Goal: Task Accomplishment & Management: Use online tool/utility

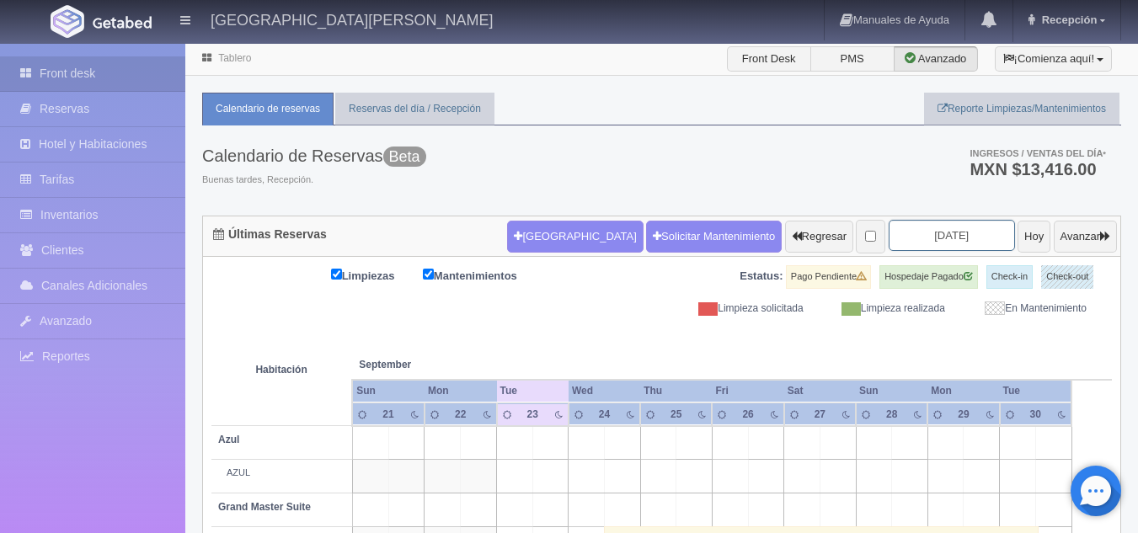
click at [918, 244] on input "2025-09-23" at bounding box center [952, 235] width 126 height 31
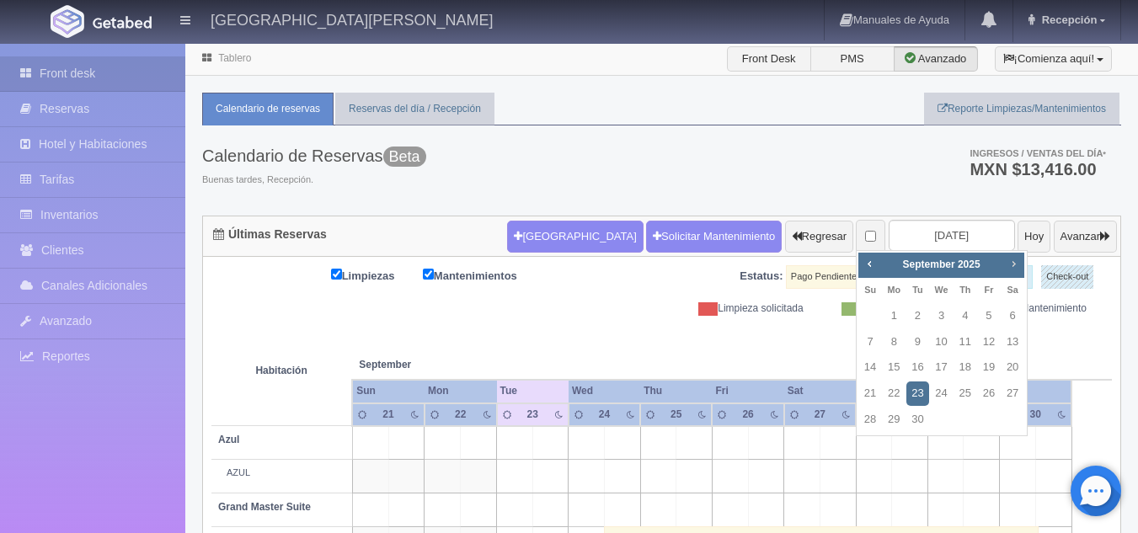
click at [1014, 267] on span "Next" at bounding box center [1013, 263] width 13 height 13
click at [913, 395] on link "21" at bounding box center [918, 394] width 22 height 24
type input "[DATE]"
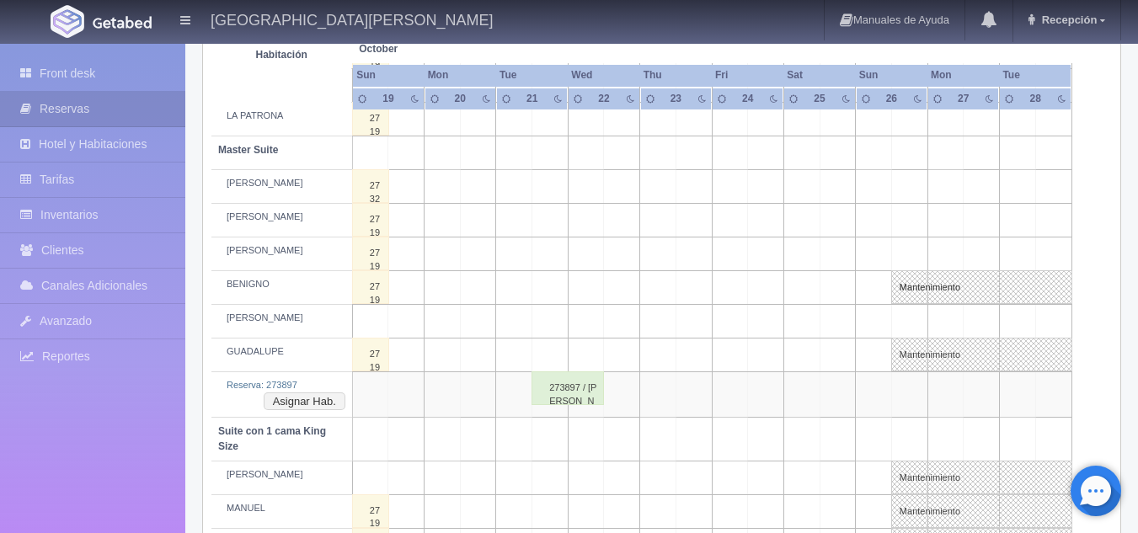
scroll to position [590, 0]
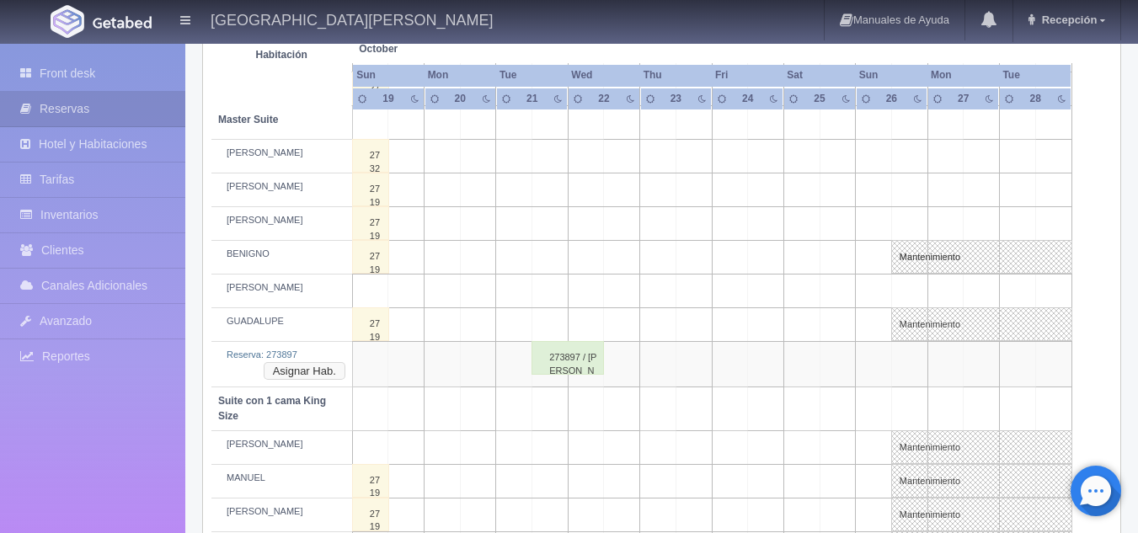
click at [284, 370] on button "Asignar Hab." at bounding box center [305, 371] width 82 height 19
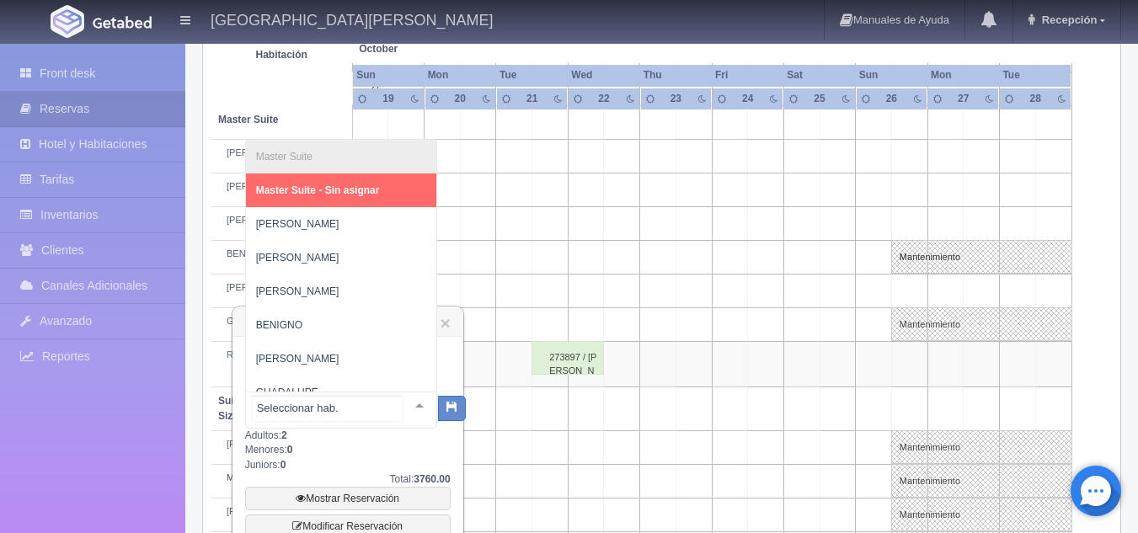
click at [406, 402] on div at bounding box center [420, 405] width 34 height 25
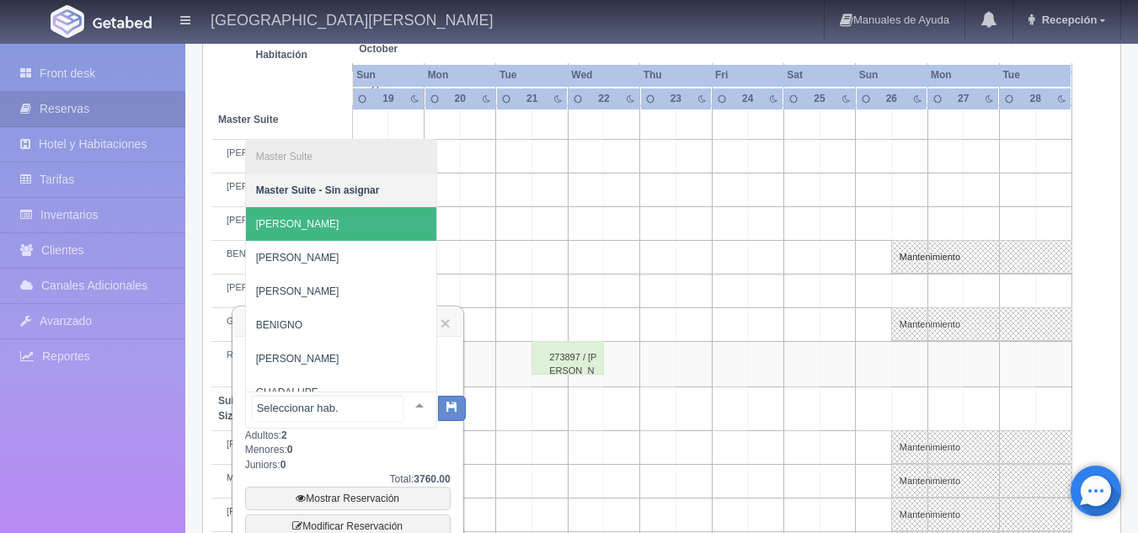
click at [283, 236] on span "[PERSON_NAME]" at bounding box center [341, 224] width 190 height 34
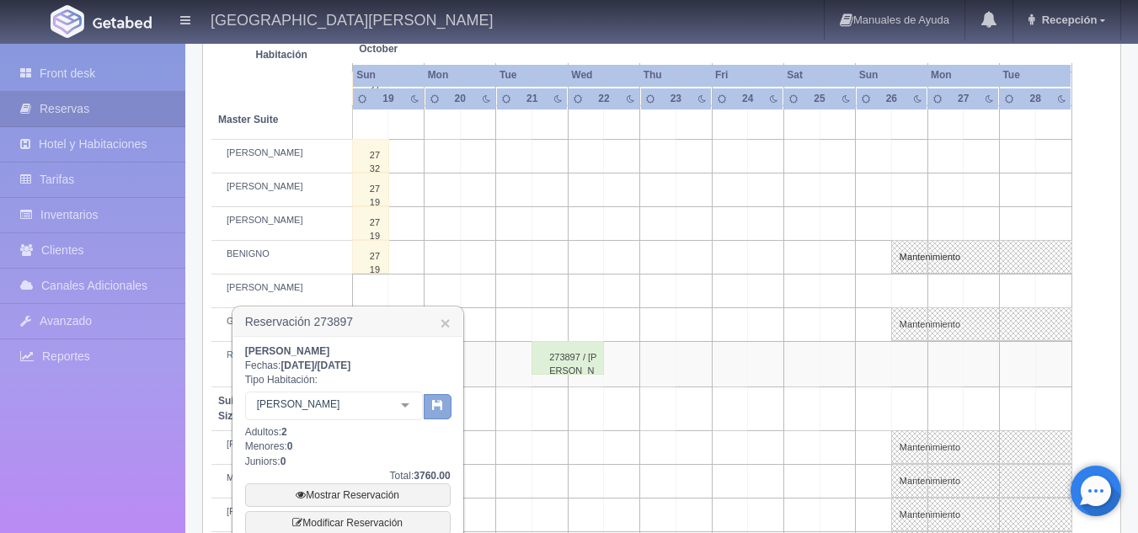
click at [438, 409] on icon "button" at bounding box center [437, 404] width 11 height 11
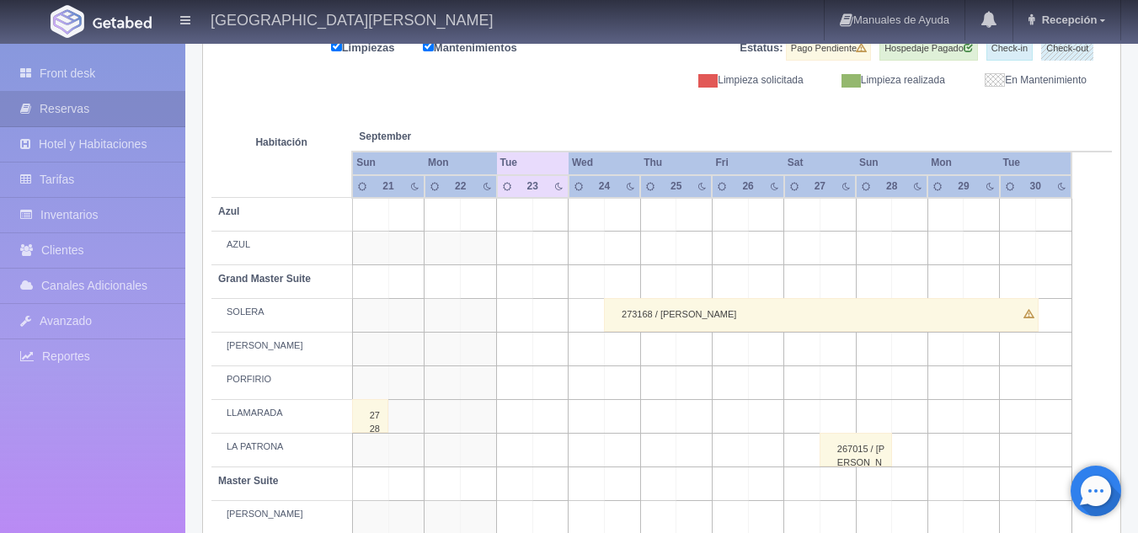
scroll to position [41, 0]
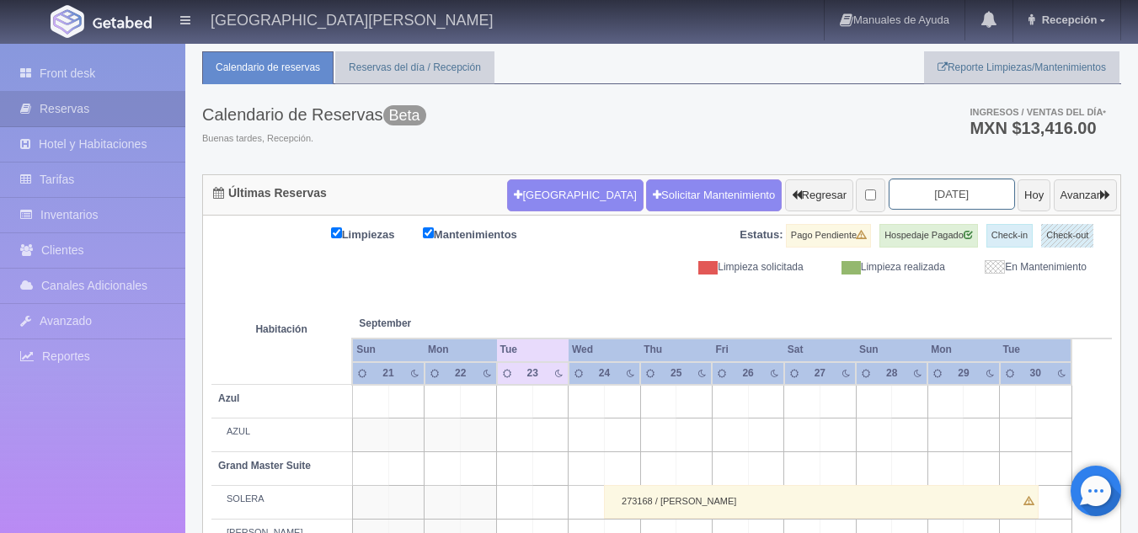
click at [941, 195] on input "2025-09-23" at bounding box center [952, 194] width 126 height 31
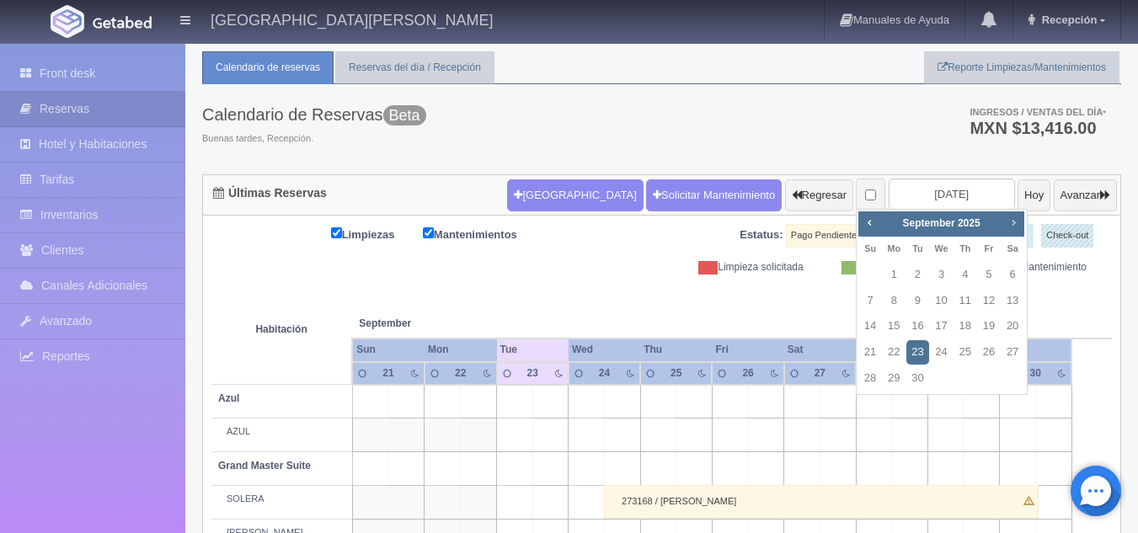
click at [1008, 224] on span "Next" at bounding box center [1013, 222] width 13 height 13
click at [923, 346] on link "21" at bounding box center [918, 352] width 22 height 24
type input "[DATE]"
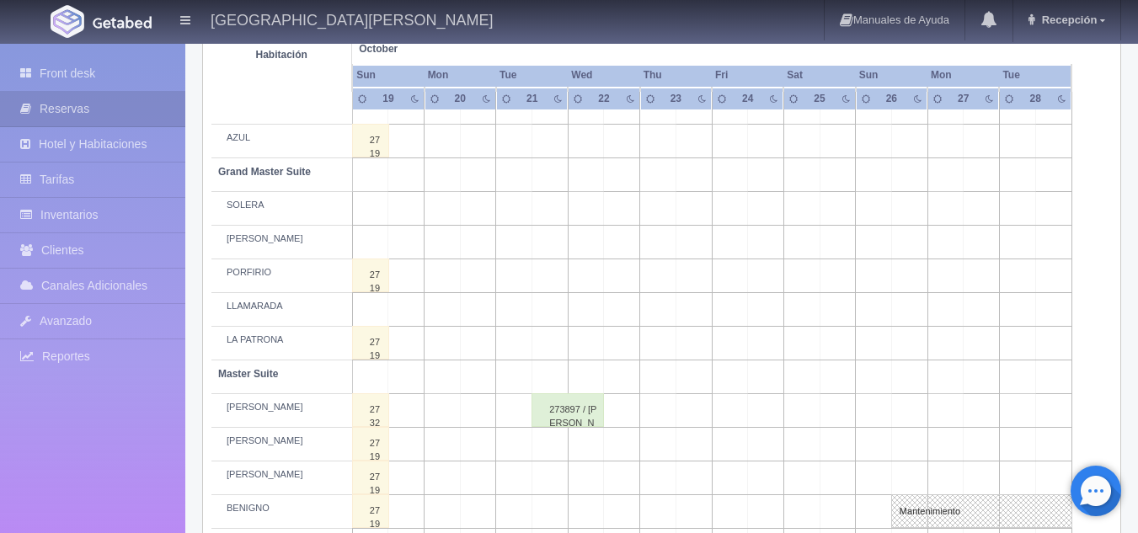
scroll to position [337, 0]
